Goal: Find contact information: Find contact information

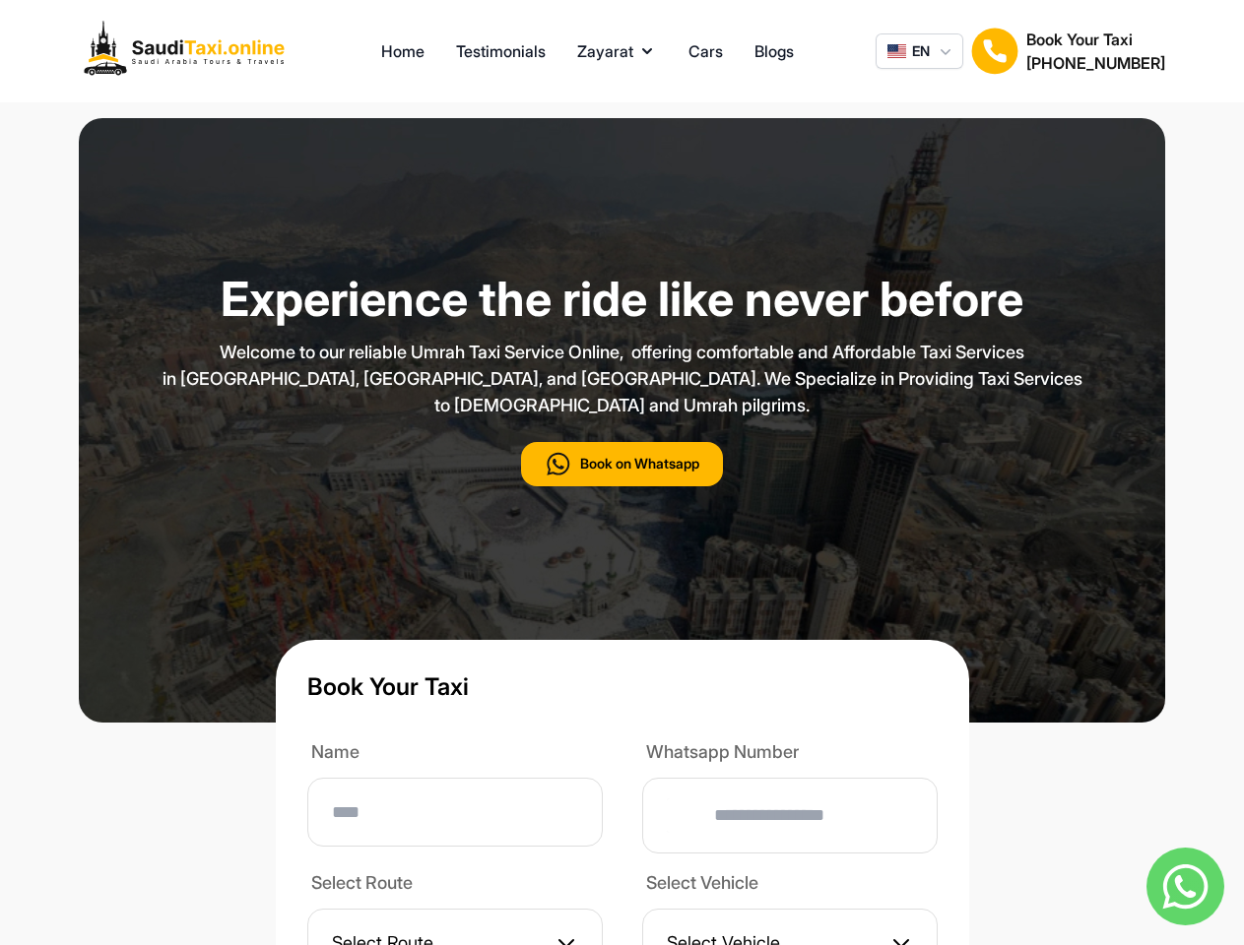
type input "**"
click at [621, 419] on p "Welcome to our reliable Umrah Taxi Service Online, offering comfortable and Aff…" at bounding box center [622, 379] width 985 height 80
click at [617, 51] on button "Zayarat" at bounding box center [617, 51] width 80 height 24
click at [919, 51] on span "EN" at bounding box center [921, 51] width 18 height 20
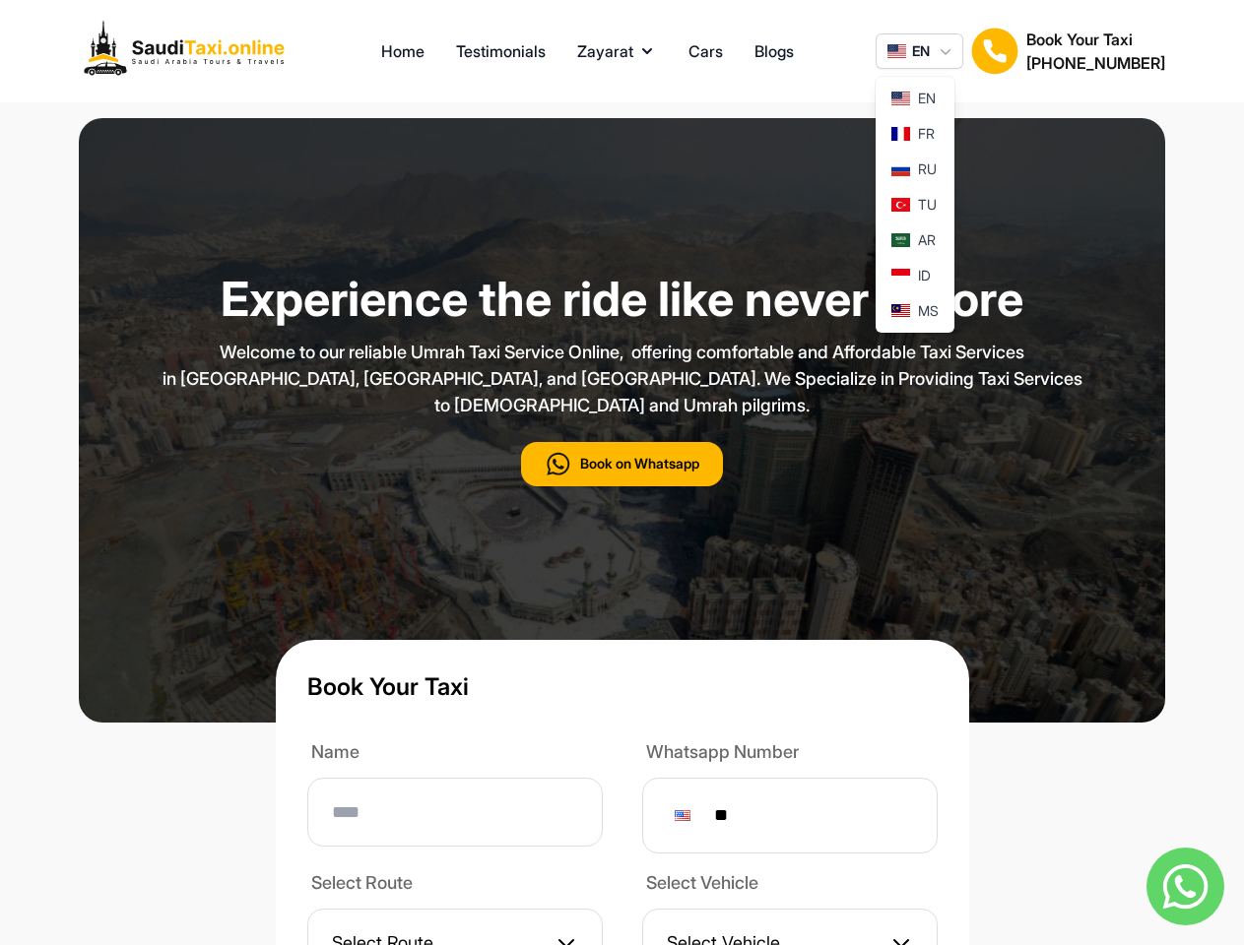
click at [995, 51] on img at bounding box center [994, 51] width 47 height 47
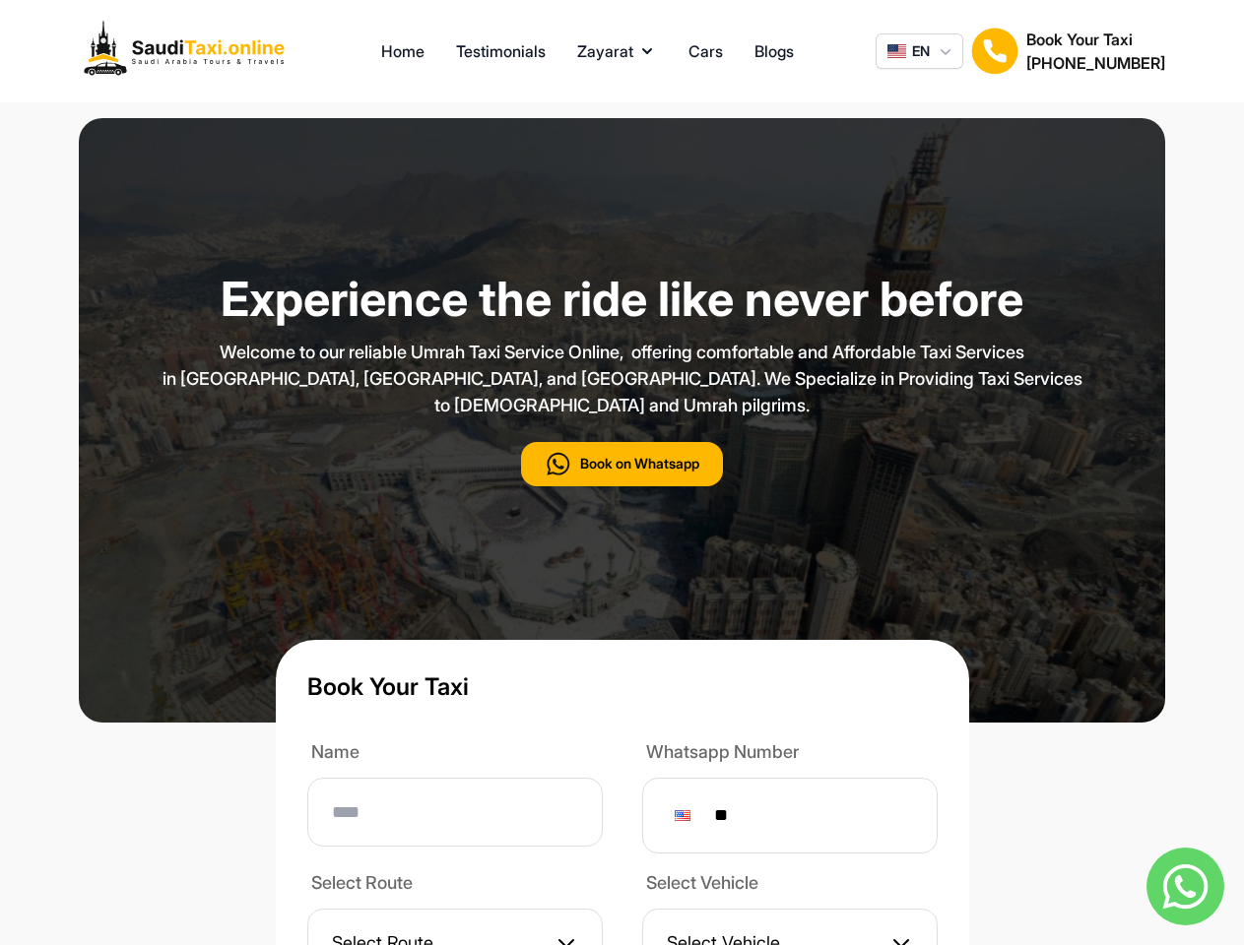
click at [1095, 51] on h2 "[PHONE_NUMBER]" at bounding box center [1095, 63] width 139 height 24
click at [621, 487] on button "Book on Whatsapp" at bounding box center [622, 464] width 202 height 44
click at [1185, 886] on img at bounding box center [1185, 887] width 78 height 78
click at [690, 821] on div at bounding box center [683, 816] width 16 height 11
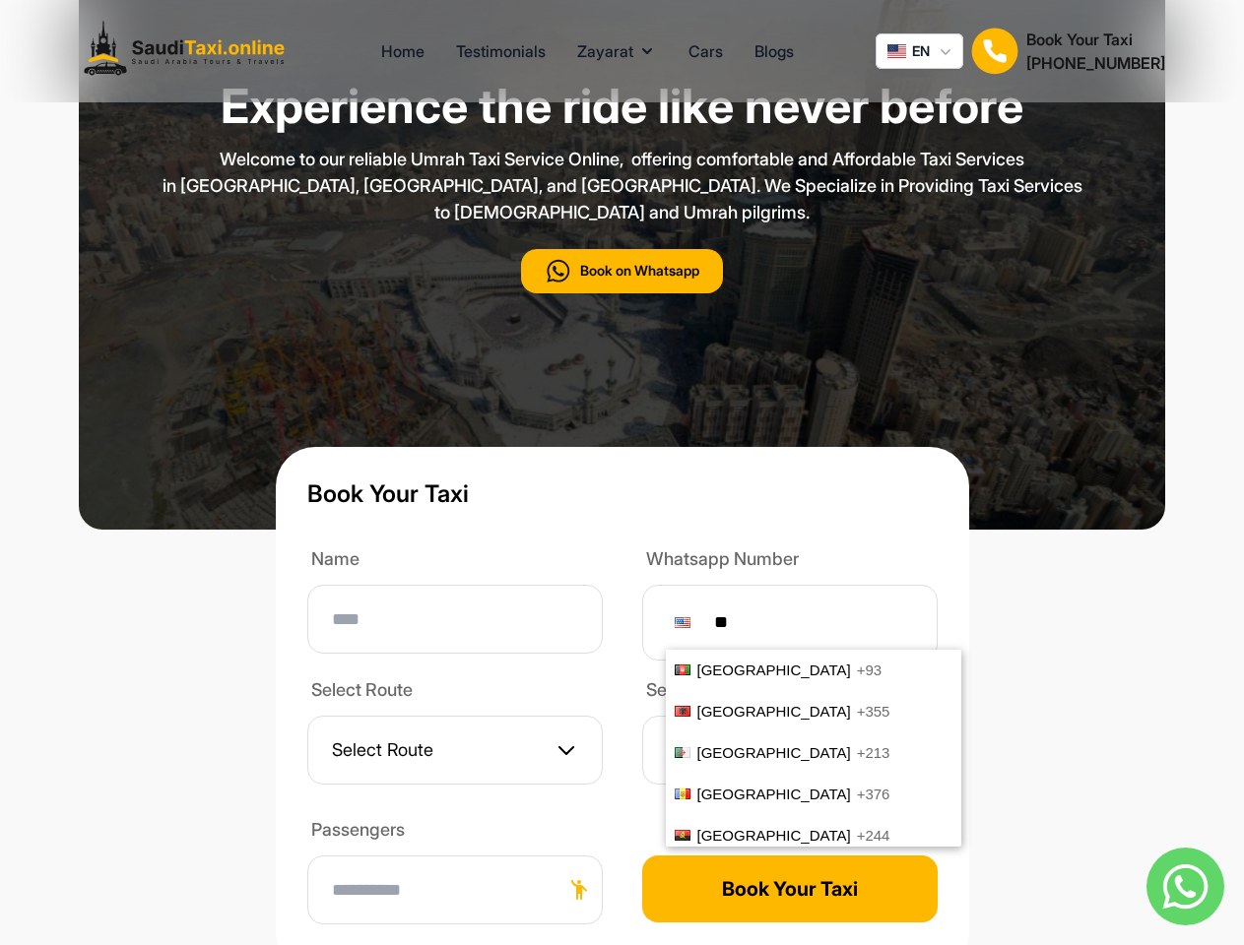
scroll to position [8186, 0]
